Goal: Task Accomplishment & Management: Complete application form

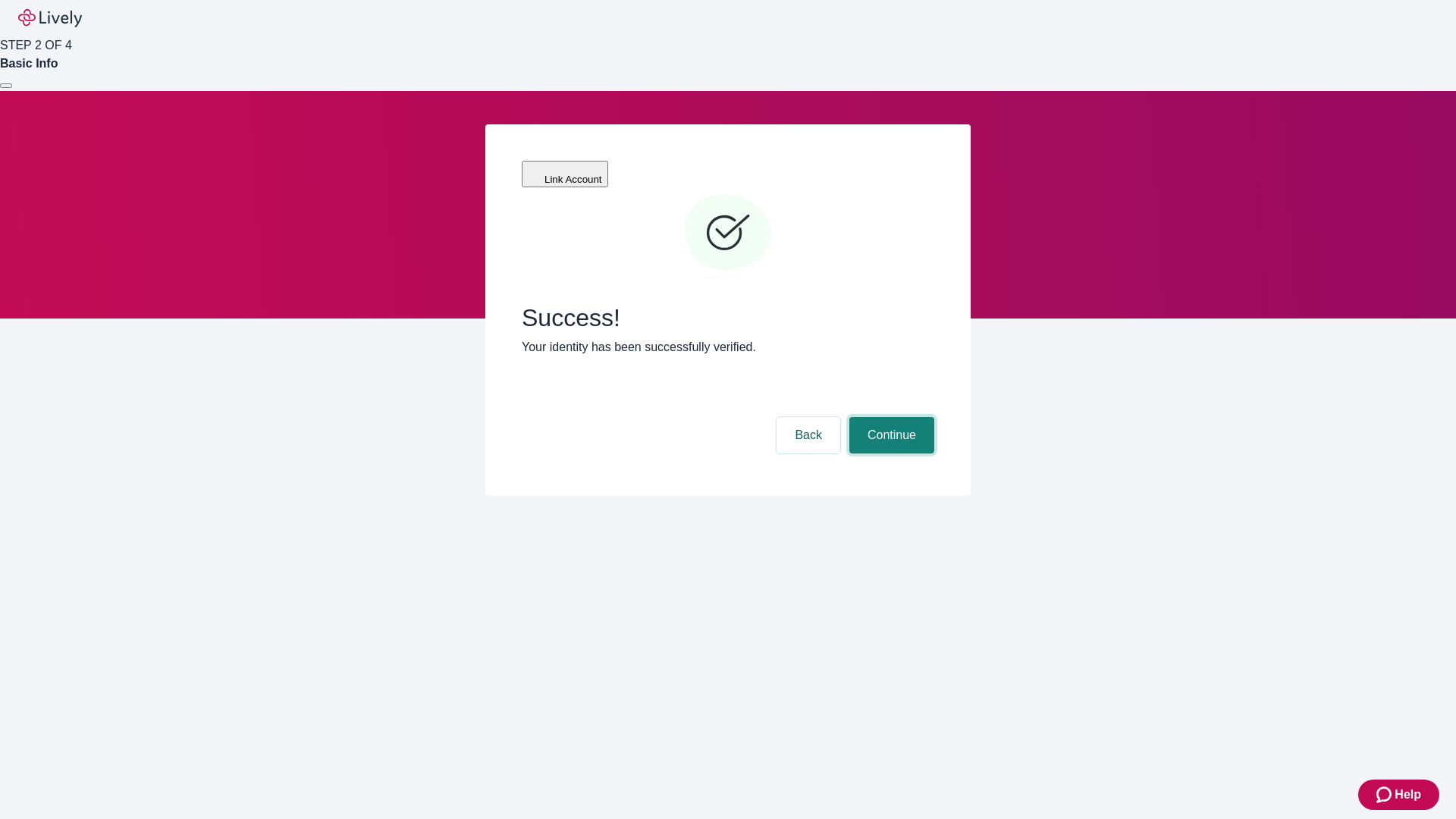
click at [889, 417] on button "Continue" at bounding box center [891, 435] width 85 height 36
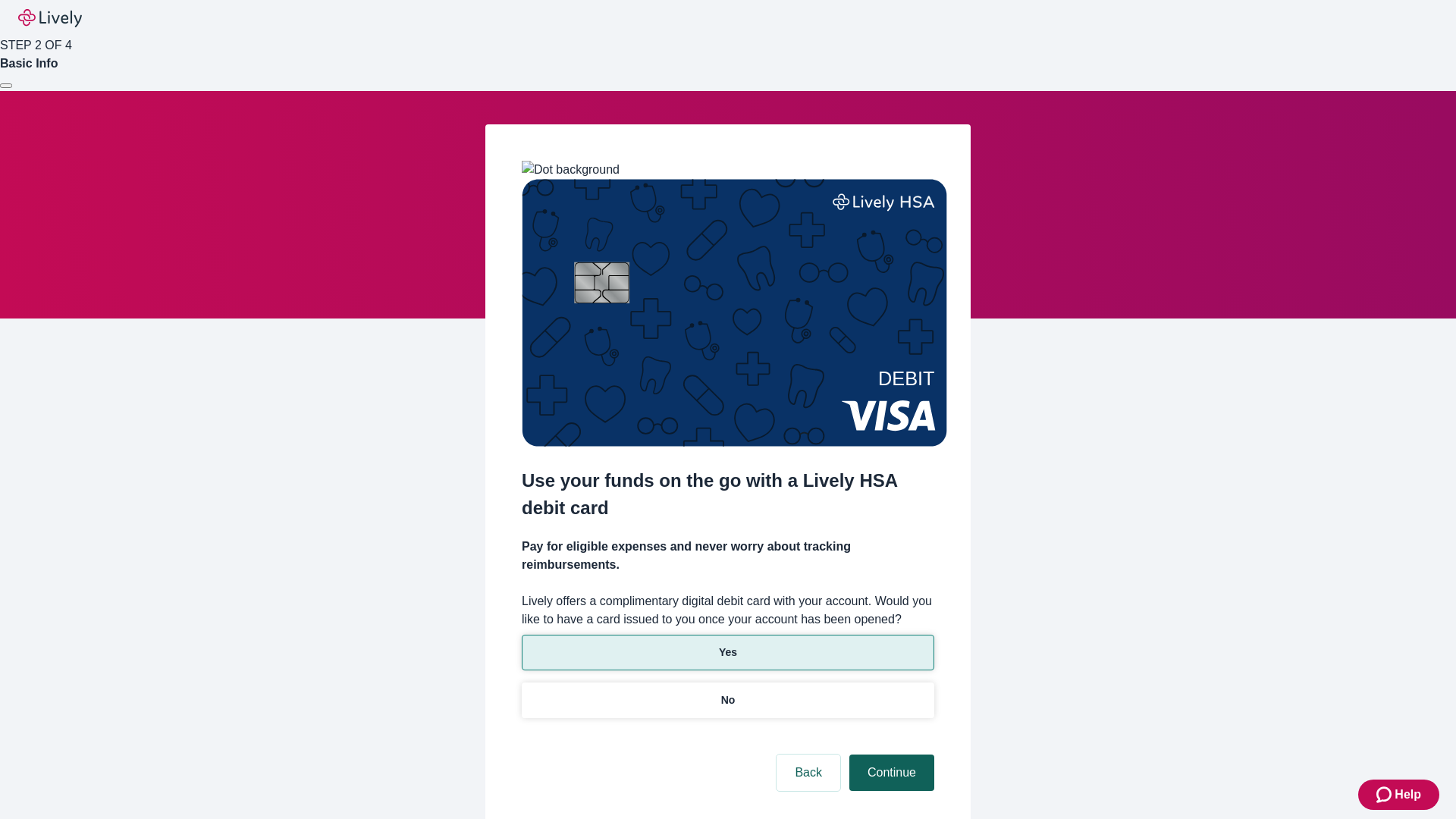
click at [728, 644] on p "Yes" at bounding box center [728, 652] width 18 height 16
click at [889, 755] on button "Continue" at bounding box center [891, 772] width 85 height 36
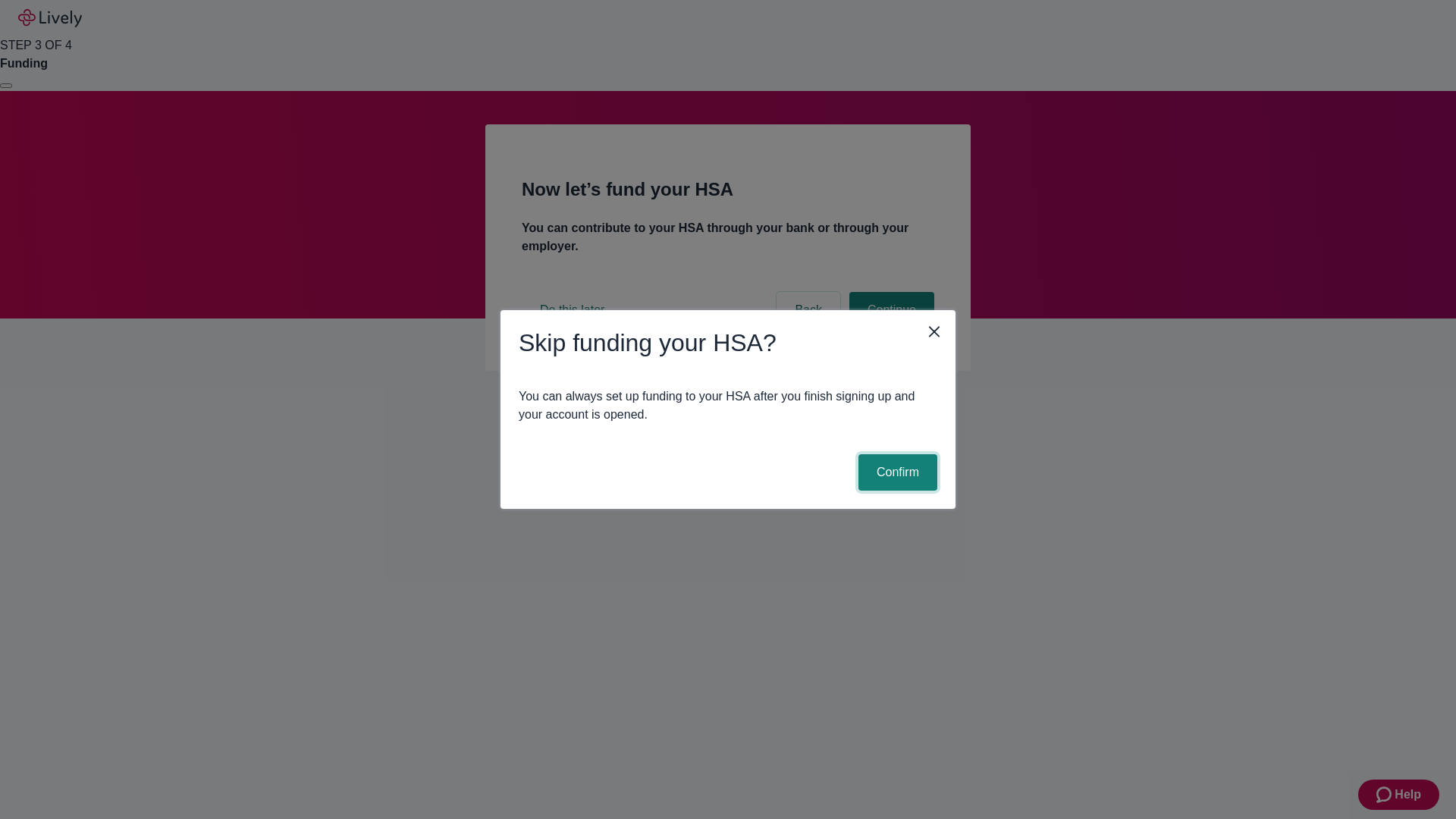
click at [896, 473] on button "Confirm" at bounding box center [898, 472] width 78 height 36
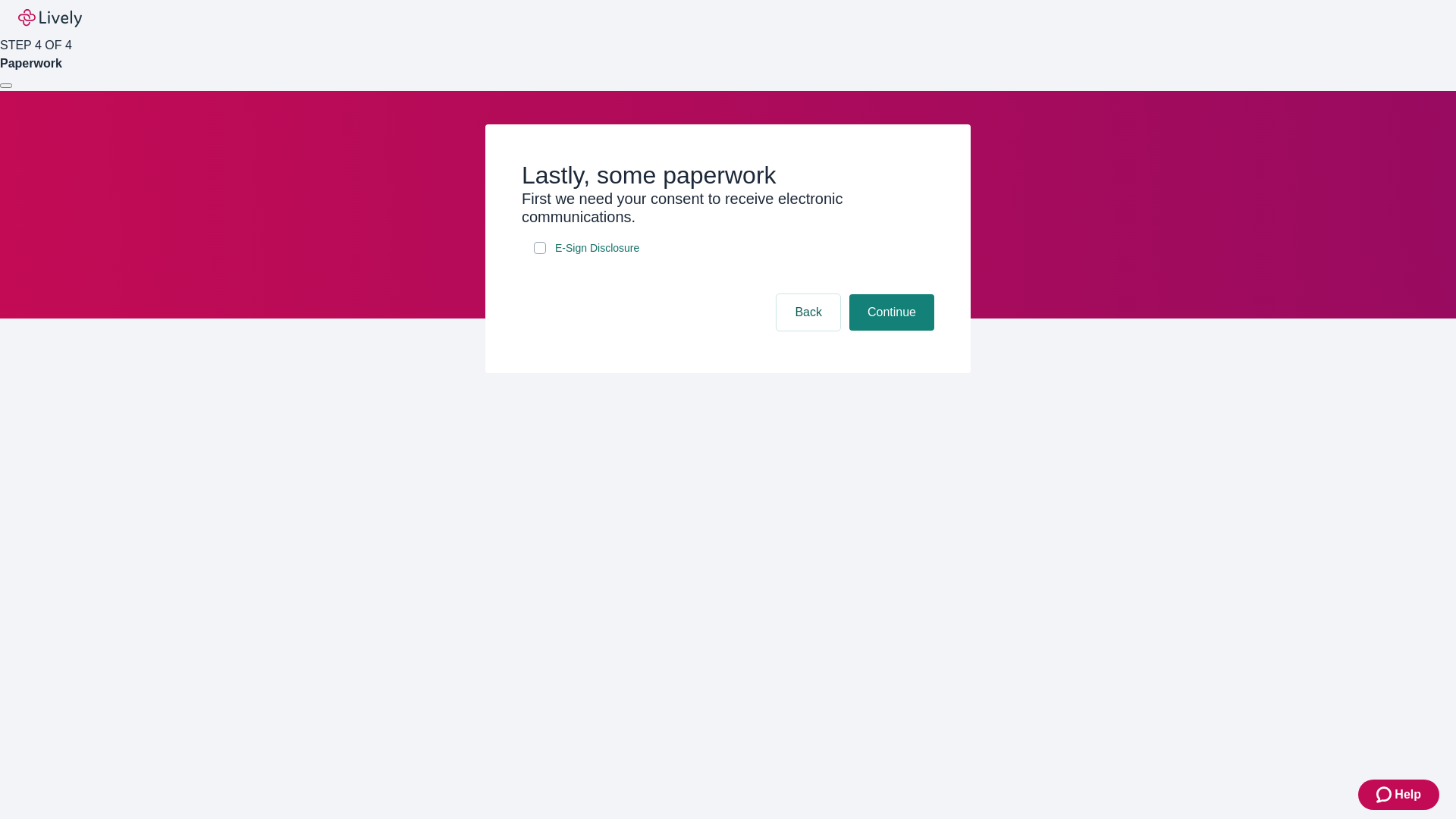
click at [540, 254] on input "E-Sign Disclosure" at bounding box center [540, 247] width 12 height 12
checkbox input "true"
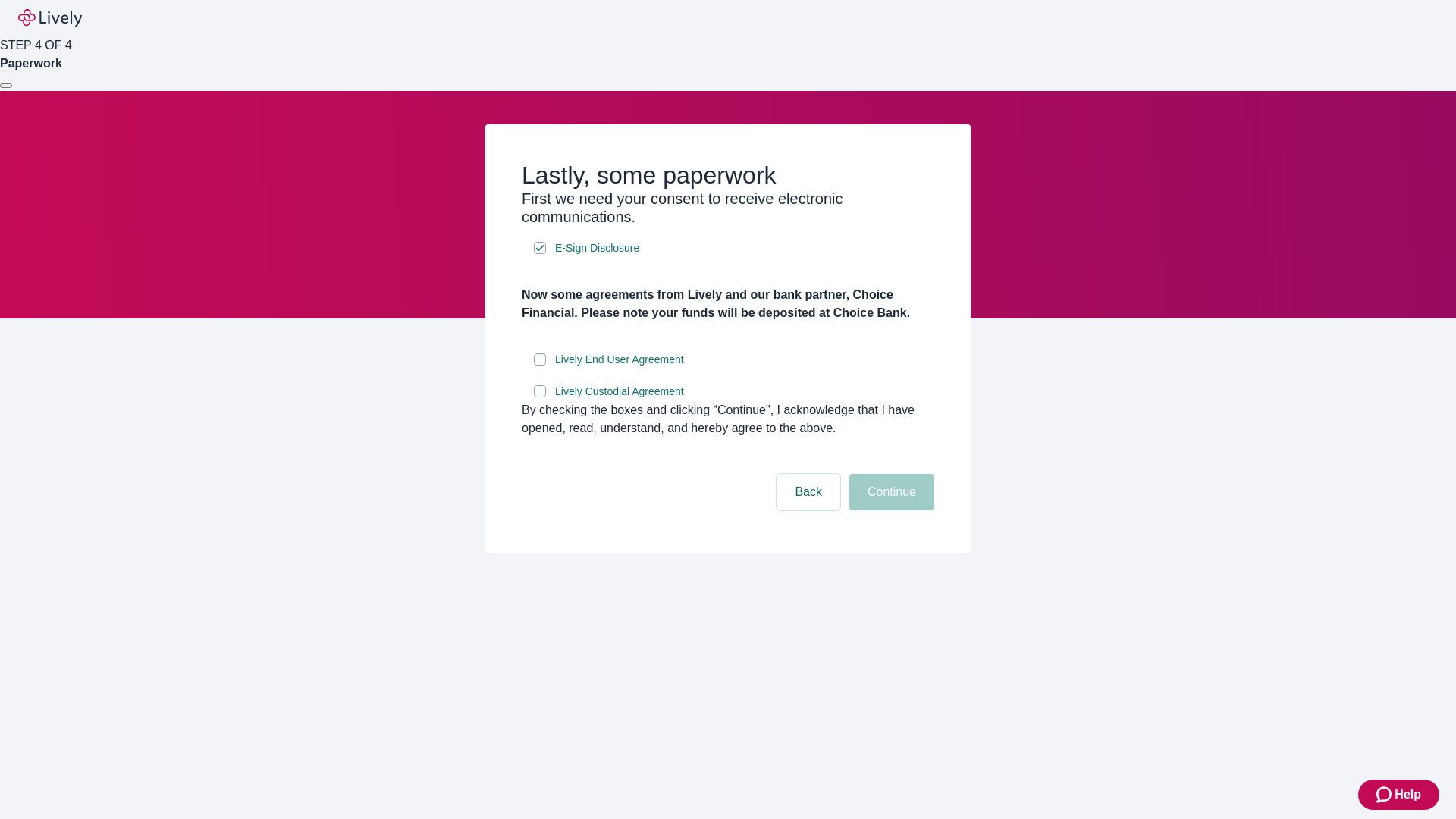
click at [540, 365] on input "Lively End User Agreement" at bounding box center [540, 359] width 12 height 12
checkbox input "true"
click at [540, 397] on input "Lively Custodial Agreement" at bounding box center [540, 390] width 12 height 12
checkbox input "true"
click at [889, 510] on button "Continue" at bounding box center [891, 491] width 85 height 36
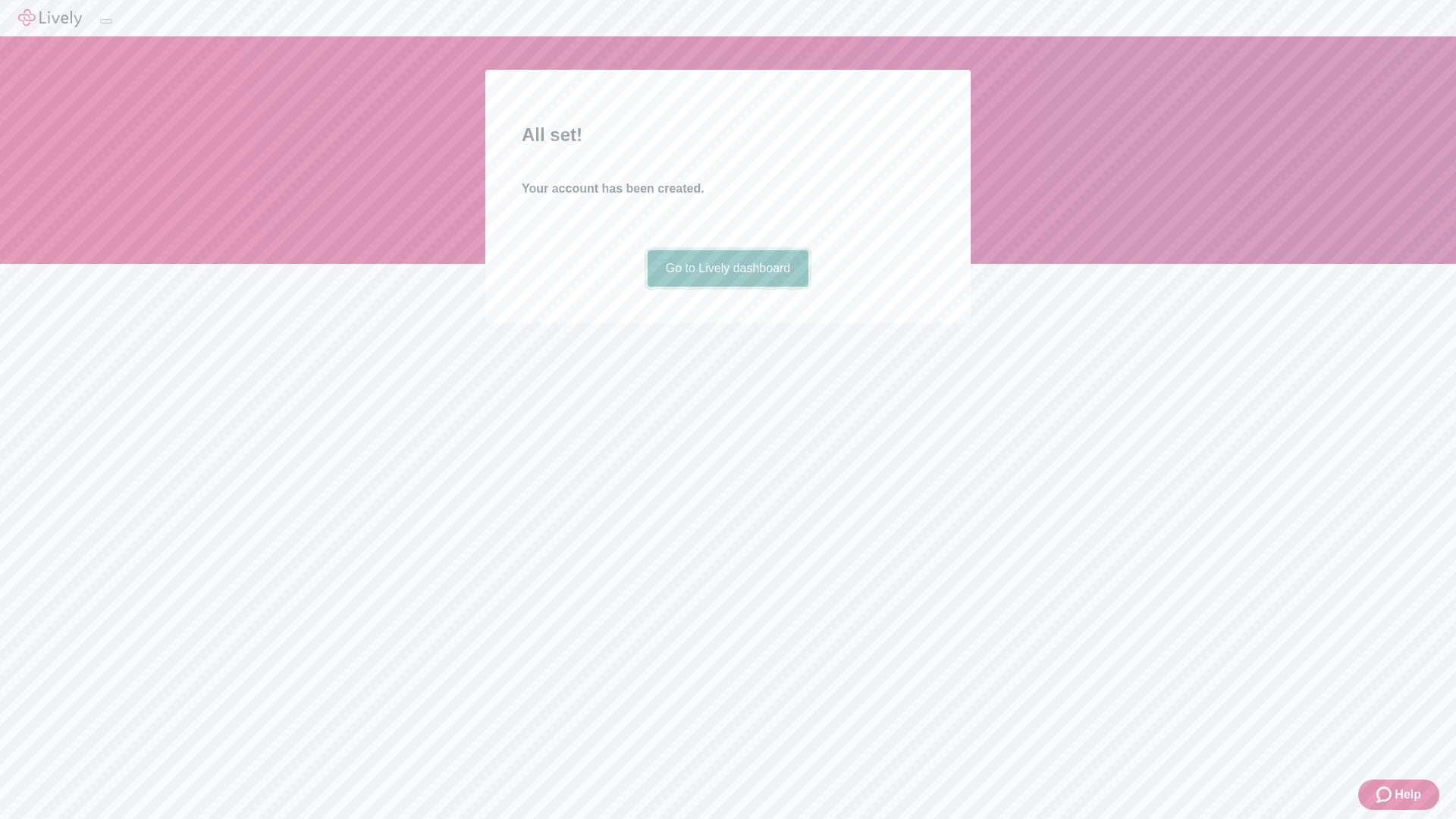
click at [728, 287] on link "Go to Lively dashboard" at bounding box center [728, 268] width 162 height 36
